Goal: Task Accomplishment & Management: Use online tool/utility

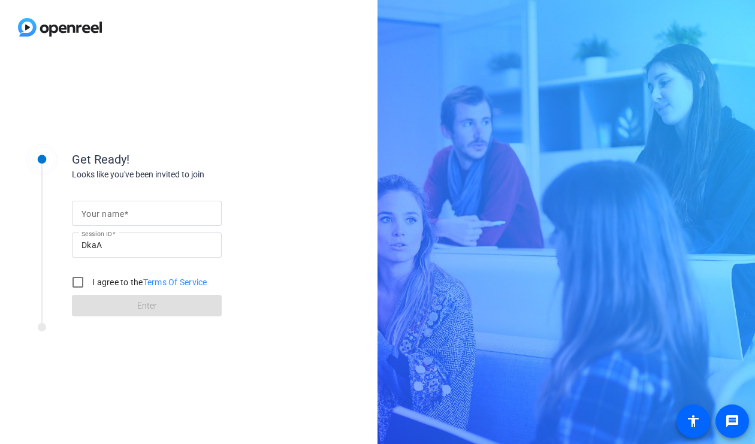
click at [179, 214] on input "Your name" at bounding box center [147, 213] width 131 height 14
type input "[PERSON_NAME]"
click at [76, 287] on input "I agree to the Terms Of Service" at bounding box center [78, 282] width 24 height 24
checkbox input "true"
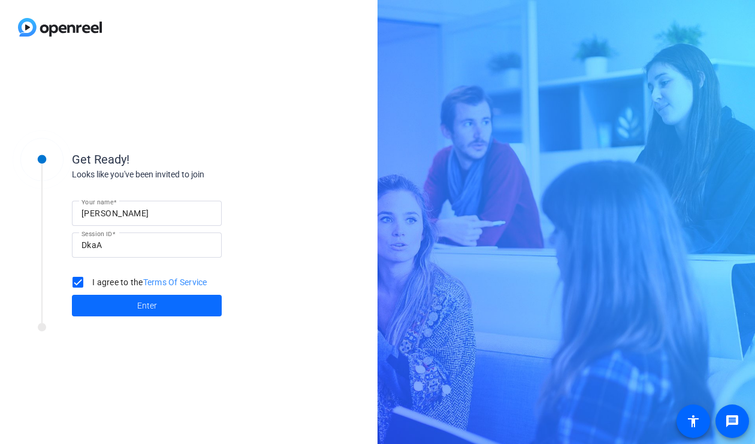
click at [109, 308] on span at bounding box center [147, 305] width 150 height 29
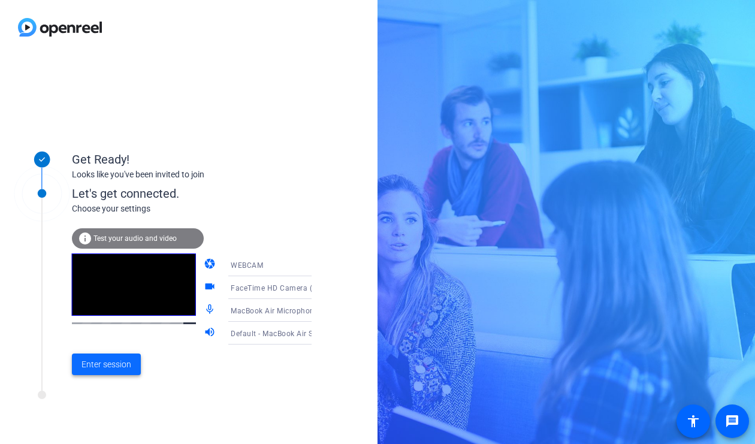
click at [112, 365] on span "Enter session" at bounding box center [107, 365] width 50 height 13
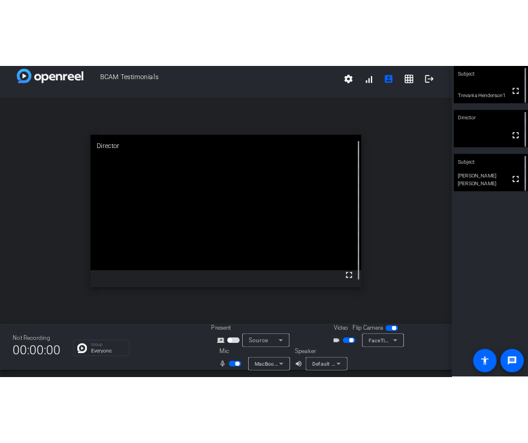
scroll to position [14, 0]
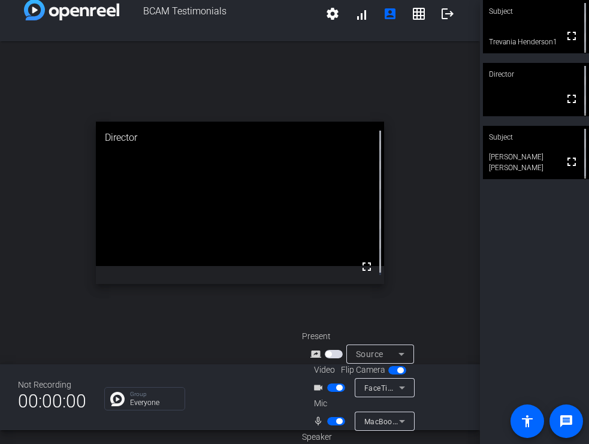
click at [337, 387] on span "button" at bounding box center [339, 388] width 6 height 6
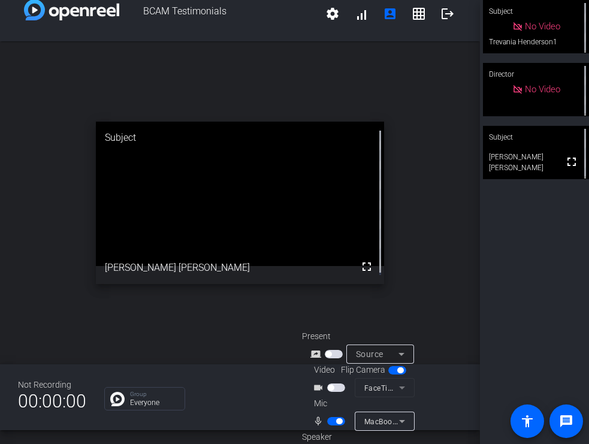
click at [336, 421] on span "button" at bounding box center [339, 422] width 6 height 6
click at [343, 419] on span "button" at bounding box center [336, 421] width 18 height 8
click at [330, 421] on span "button" at bounding box center [336, 421] width 18 height 8
click at [343, 421] on span "button" at bounding box center [336, 421] width 18 height 8
click at [327, 422] on span "button" at bounding box center [336, 421] width 18 height 8
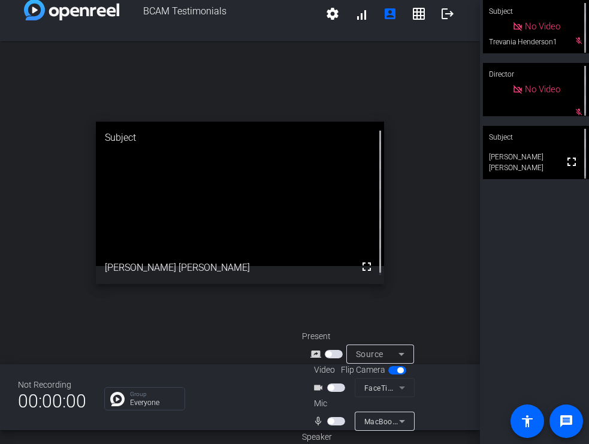
click at [335, 422] on span "button" at bounding box center [336, 421] width 18 height 8
click at [329, 422] on span "button" at bounding box center [336, 421] width 18 height 8
click at [338, 420] on span "button" at bounding box center [336, 421] width 18 height 8
click at [332, 420] on span "button" at bounding box center [336, 421] width 18 height 8
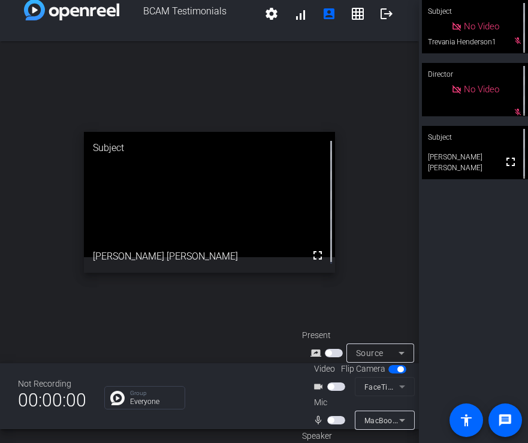
click at [337, 416] on span "button" at bounding box center [336, 420] width 18 height 8
